Goal: Task Accomplishment & Management: Manage account settings

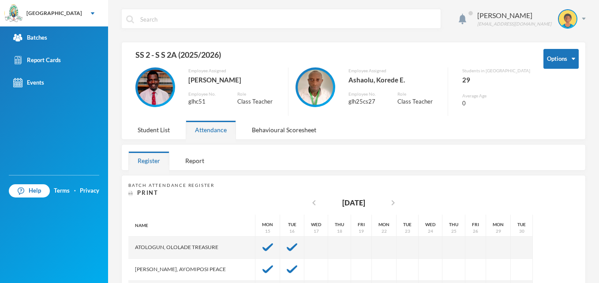
scroll to position [71, 0]
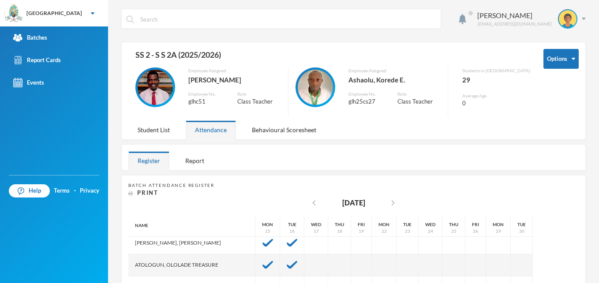
click at [223, 116] on div "Options SS 2 - S S 2A (2025/2026) Employee Assigned [PERSON_NAME] Employee No. …" at bounding box center [353, 84] width 450 height 71
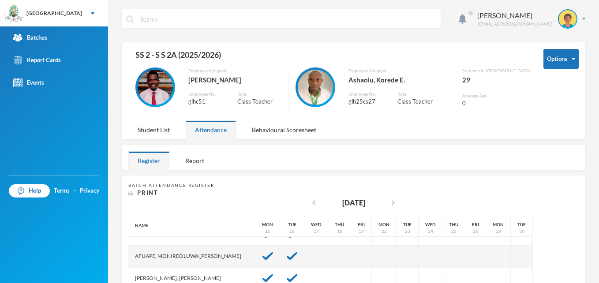
scroll to position [18, 0]
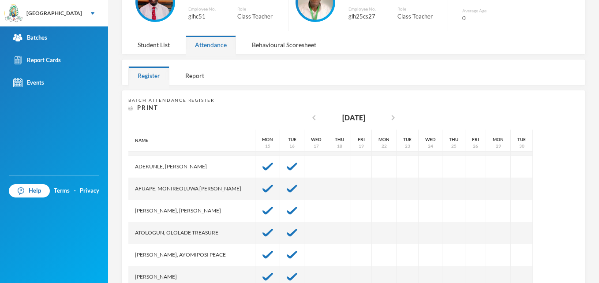
scroll to position [88, 0]
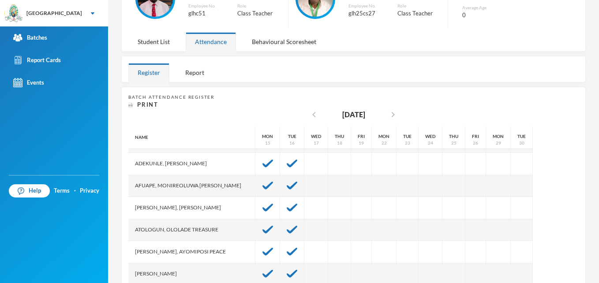
click at [592, 280] on div "Ashaolu Korede [EMAIL_ADDRESS][DOMAIN_NAME] Options SS 2 - S S 2A (2025/2026) E…" at bounding box center [353, 141] width 491 height 283
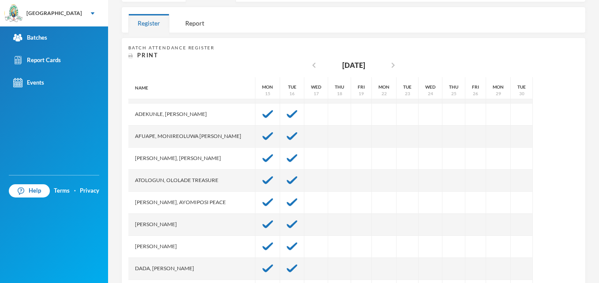
click at [592, 280] on div "Ashaolu Korede [EMAIL_ADDRESS][DOMAIN_NAME] Options SS 2 - S S 2A (2025/2026) E…" at bounding box center [353, 141] width 491 height 283
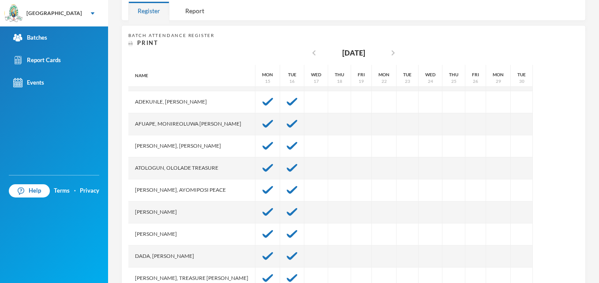
drag, startPoint x: 592, startPoint y: 280, endPoint x: 597, endPoint y: 277, distance: 5.8
click at [597, 277] on div "Ashaolu Korede [EMAIL_ADDRESS][DOMAIN_NAME] Options SS 2 - S S 2A (2025/2026) E…" at bounding box center [353, 141] width 491 height 283
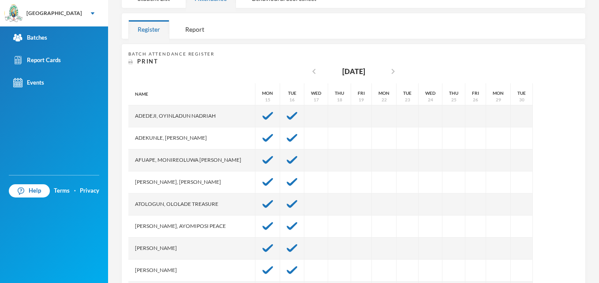
scroll to position [120, 0]
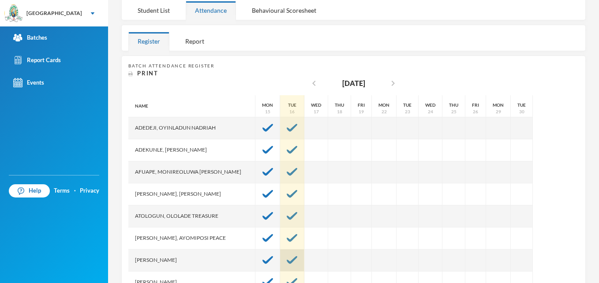
click at [287, 262] on img at bounding box center [292, 260] width 11 height 8
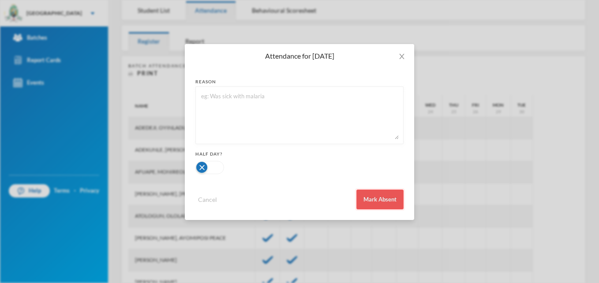
click at [380, 202] on button "Mark Absent" at bounding box center [379, 200] width 47 height 20
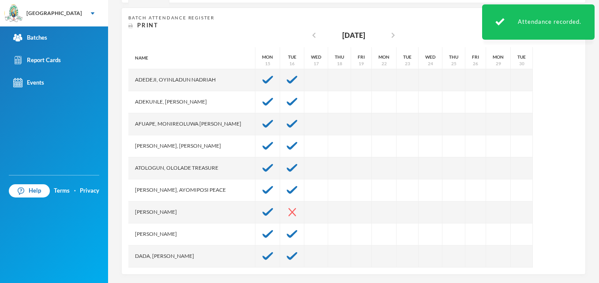
scroll to position [172, 0]
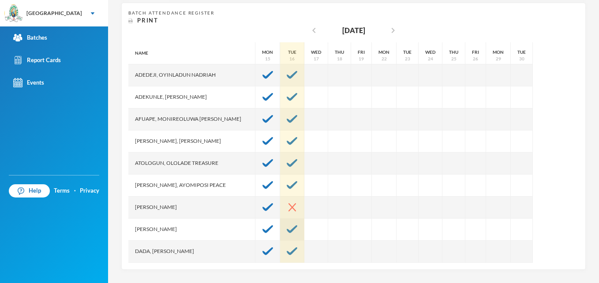
click at [287, 229] on img at bounding box center [292, 229] width 11 height 8
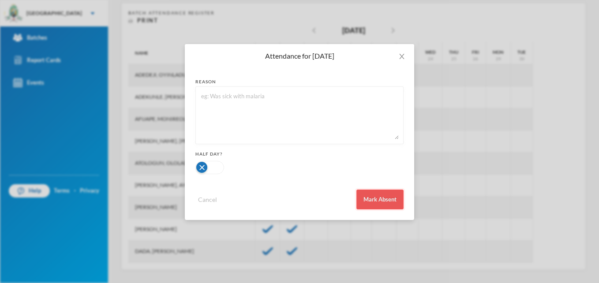
click at [389, 197] on button "Mark Absent" at bounding box center [379, 200] width 47 height 20
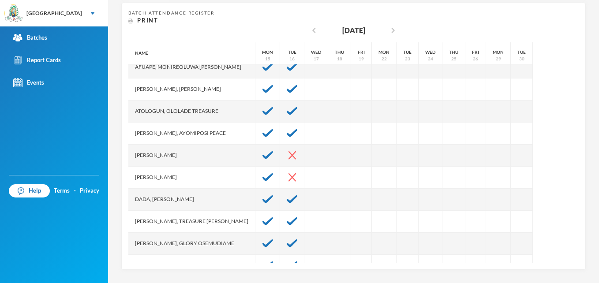
scroll to position [53, 0]
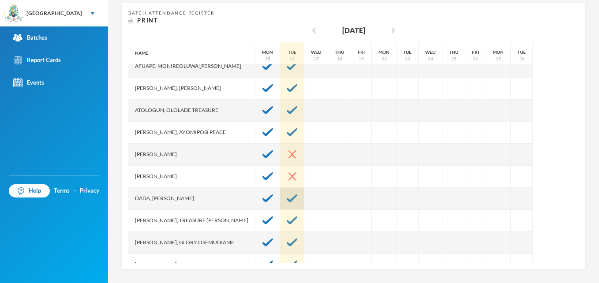
click at [287, 198] on img at bounding box center [292, 199] width 11 height 8
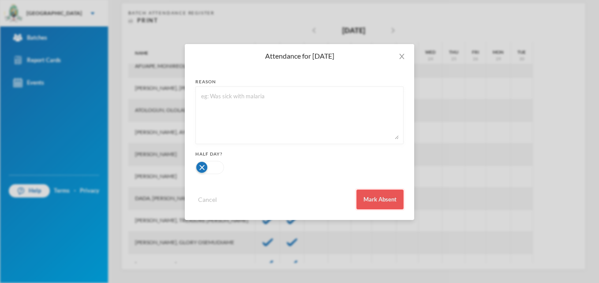
click at [389, 200] on button "Mark Absent" at bounding box center [379, 200] width 47 height 20
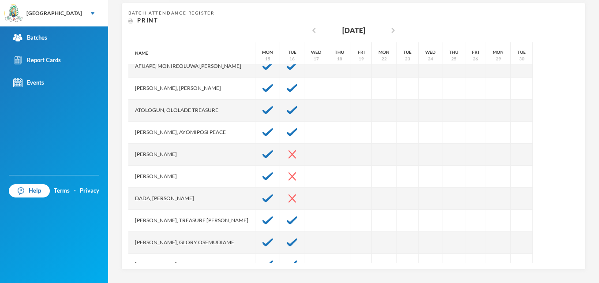
click at [565, 261] on div "Name [PERSON_NAME] Nadriah [PERSON_NAME], [PERSON_NAME], [PERSON_NAME][MEDICAL_…" at bounding box center [353, 152] width 450 height 221
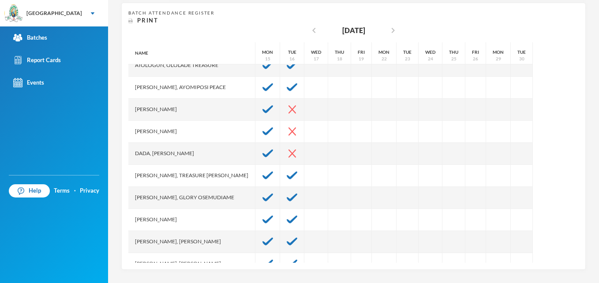
click at [565, 261] on div "Name [PERSON_NAME] Nadriah [PERSON_NAME], [PERSON_NAME], [PERSON_NAME][MEDICAL_…" at bounding box center [353, 152] width 450 height 221
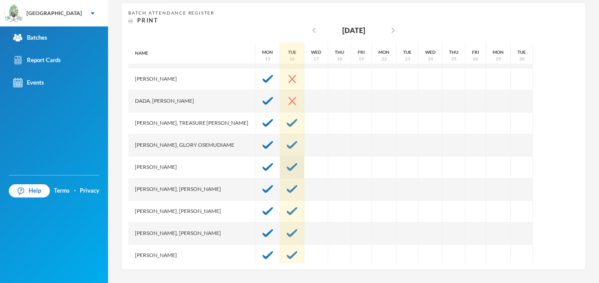
click at [287, 164] on img at bounding box center [292, 167] width 11 height 8
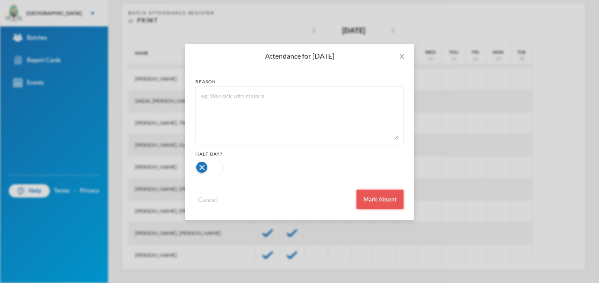
click at [384, 200] on button "Mark Absent" at bounding box center [379, 200] width 47 height 20
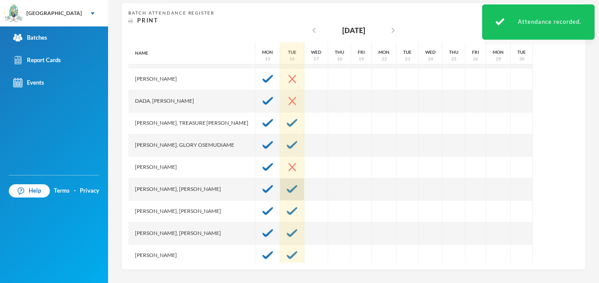
click at [287, 189] on img at bounding box center [292, 189] width 11 height 8
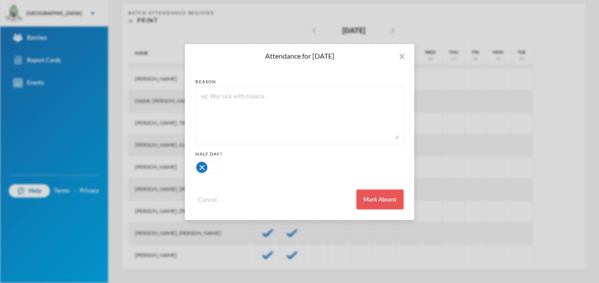
click at [368, 195] on button "Mark Absent" at bounding box center [379, 200] width 47 height 20
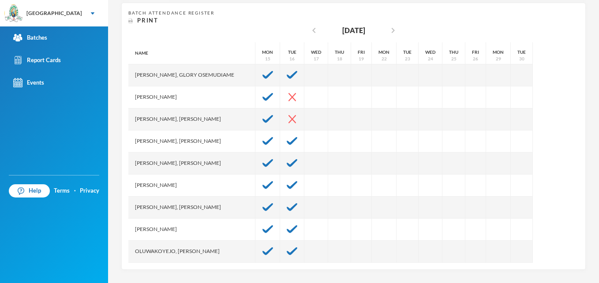
scroll to position [221, 0]
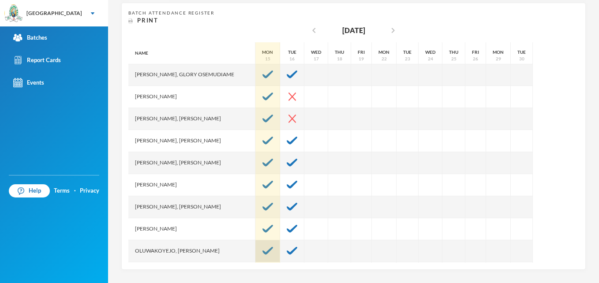
click at [262, 254] on img at bounding box center [267, 251] width 11 height 8
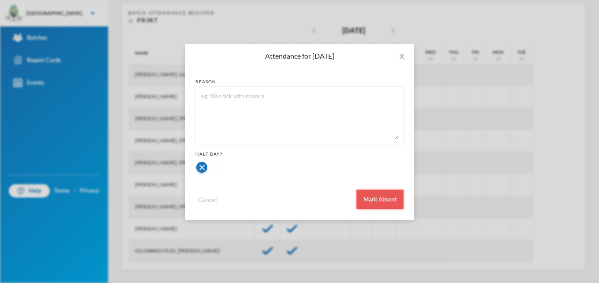
click at [377, 201] on button "Mark Absent" at bounding box center [379, 200] width 47 height 20
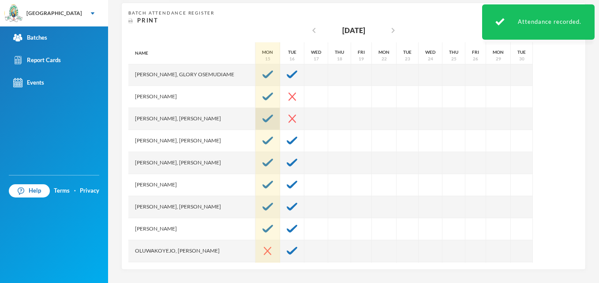
click at [262, 117] on img at bounding box center [267, 119] width 11 height 8
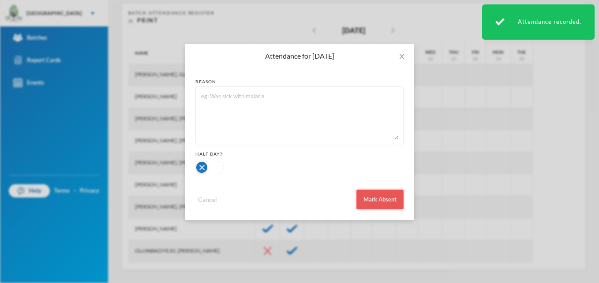
click at [372, 201] on button "Mark Absent" at bounding box center [379, 200] width 47 height 20
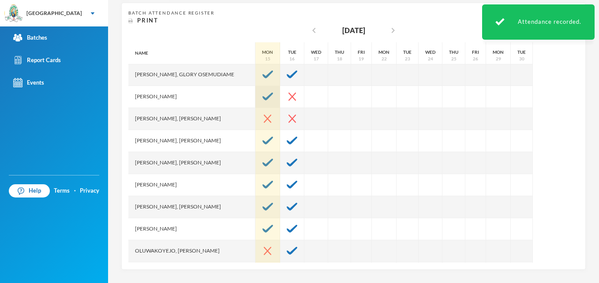
click at [262, 97] on img at bounding box center [267, 97] width 11 height 8
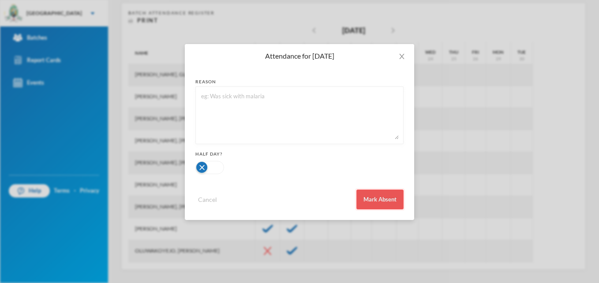
click at [375, 198] on button "Mark Absent" at bounding box center [379, 200] width 47 height 20
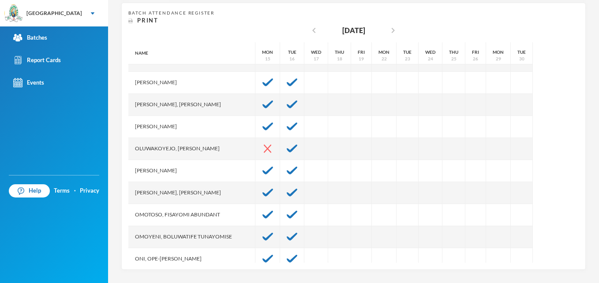
scroll to position [327, 0]
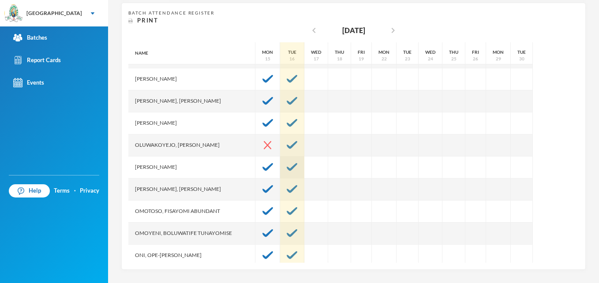
click at [287, 166] on img at bounding box center [292, 167] width 11 height 8
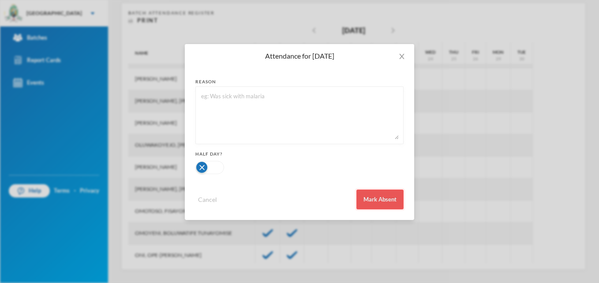
click at [371, 199] on button "Mark Absent" at bounding box center [379, 200] width 47 height 20
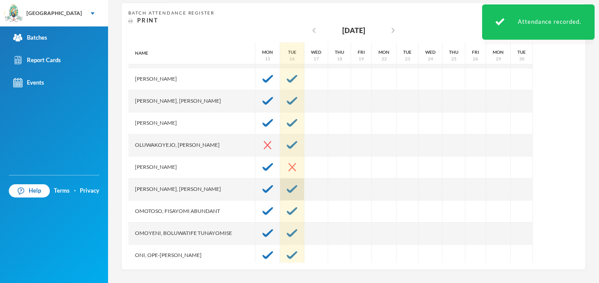
click at [287, 187] on img at bounding box center [292, 189] width 11 height 8
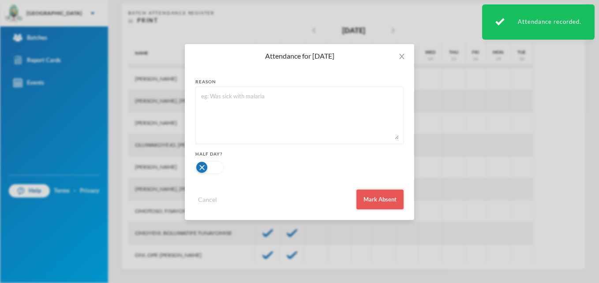
click at [375, 197] on button "Mark Absent" at bounding box center [379, 200] width 47 height 20
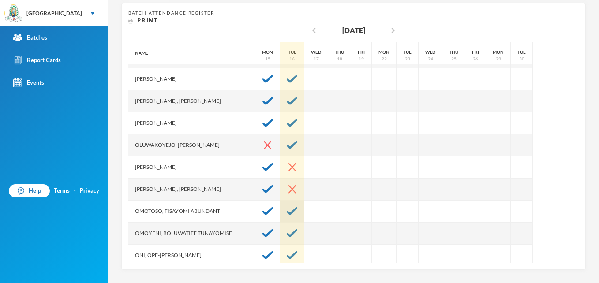
click at [287, 208] on img at bounding box center [292, 211] width 11 height 8
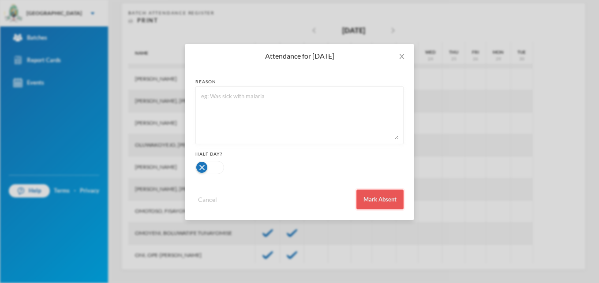
click at [391, 198] on button "Mark Absent" at bounding box center [379, 200] width 47 height 20
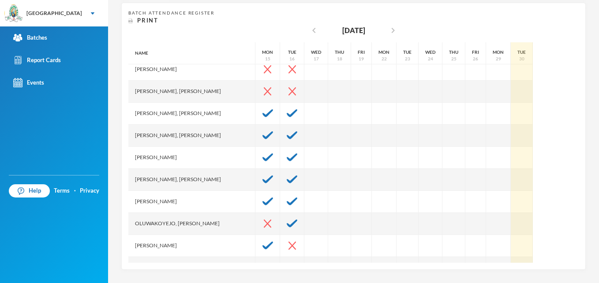
scroll to position [247, 0]
